Goal: Check status: Check status

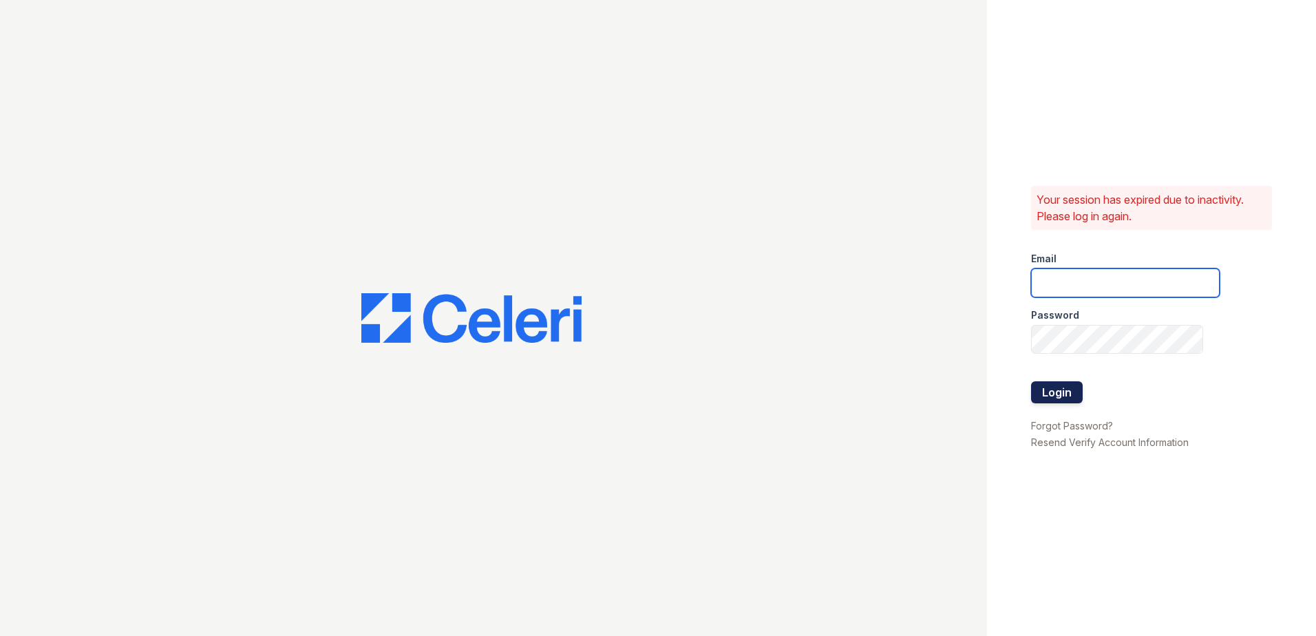
type input "[EMAIL_ADDRESS][DOMAIN_NAME]"
click at [1076, 389] on button "Login" at bounding box center [1057, 392] width 52 height 22
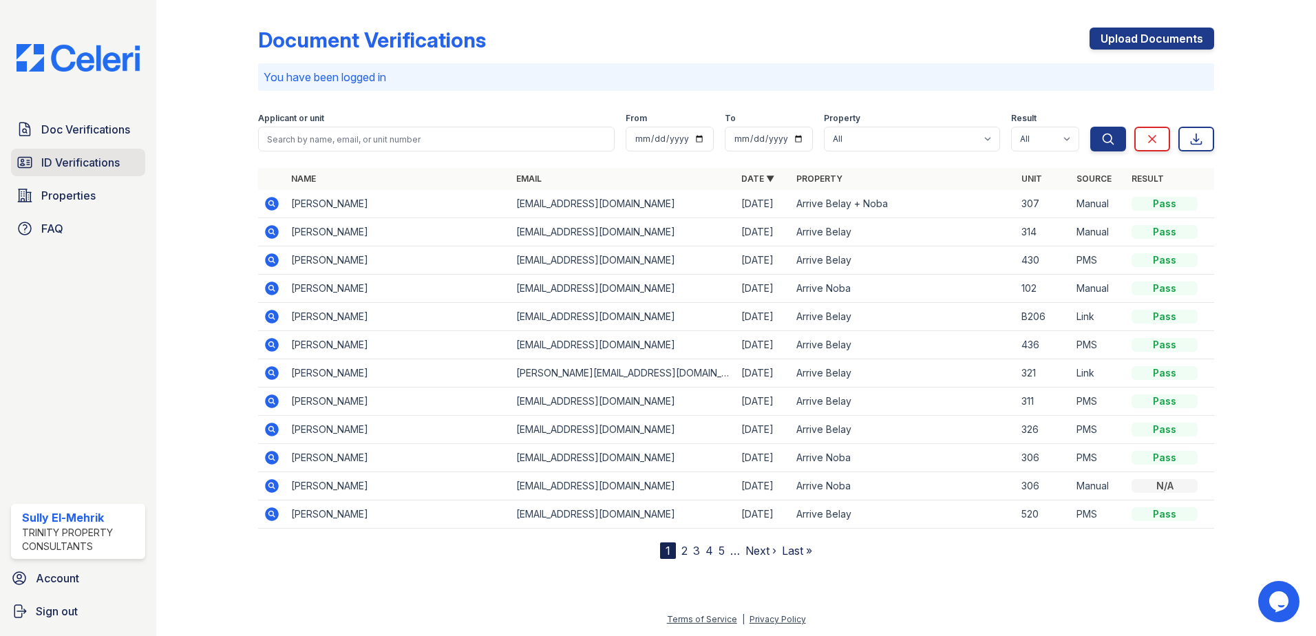
click at [114, 156] on span "ID Verifications" at bounding box center [80, 162] width 78 height 17
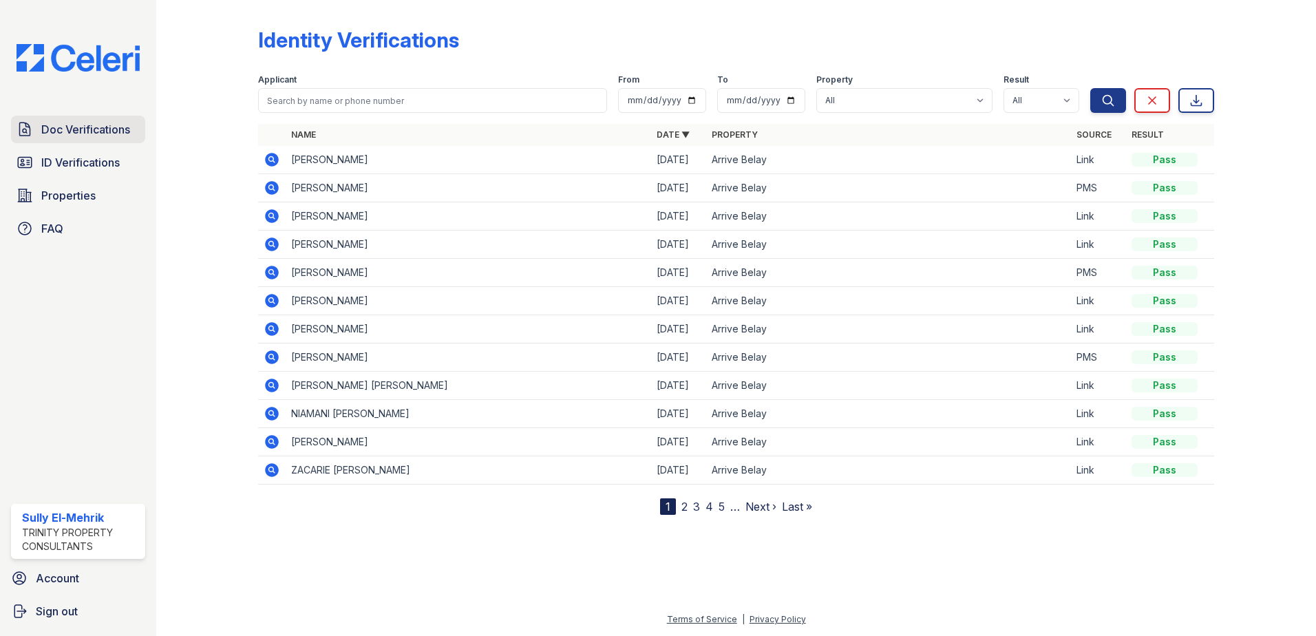
click at [105, 132] on span "Doc Verifications" at bounding box center [85, 129] width 89 height 17
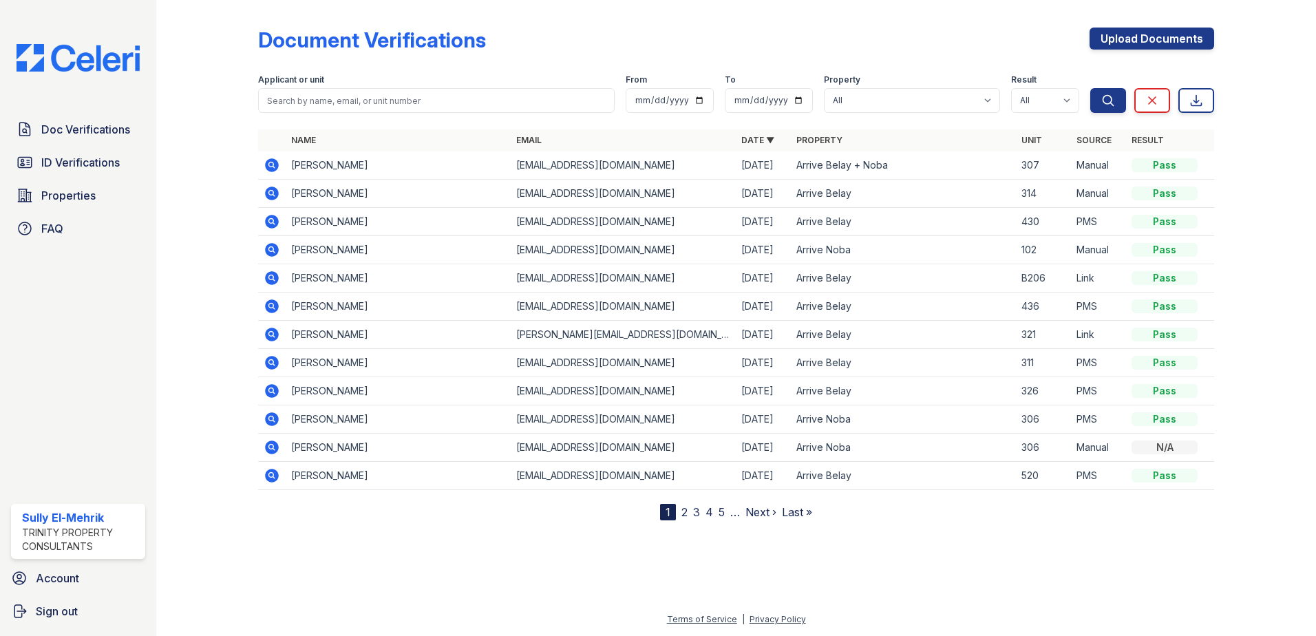
click at [273, 162] on icon at bounding box center [272, 165] width 17 height 17
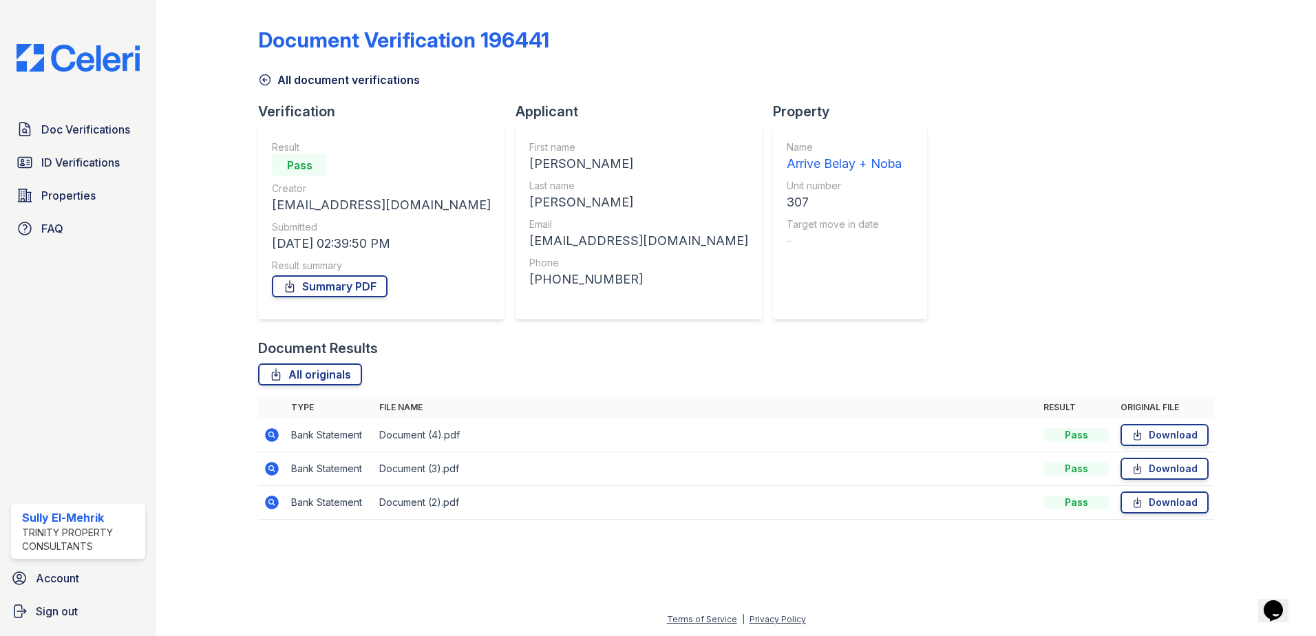
click at [276, 434] on icon at bounding box center [272, 435] width 14 height 14
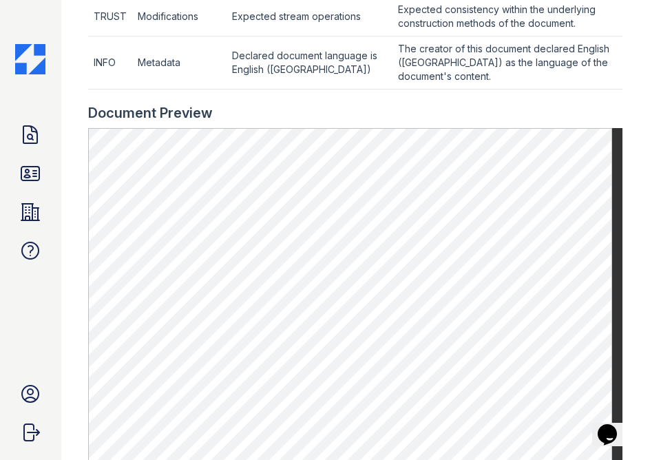
scroll to position [688, 0]
